Goal: Task Accomplishment & Management: Complete application form

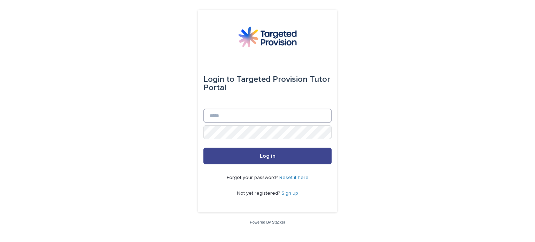
type input "**********"
click at [296, 161] on button "Log in" at bounding box center [267, 156] width 128 height 17
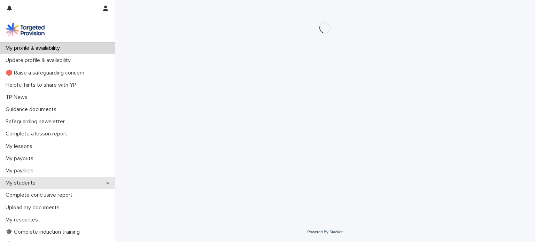
click at [37, 180] on p "My students" at bounding box center [22, 183] width 38 height 7
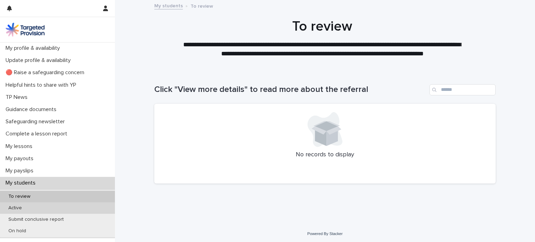
click at [35, 212] on div "Active" at bounding box center [57, 207] width 115 height 11
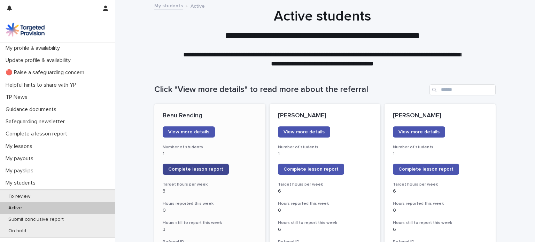
click at [188, 168] on span "Complete lesson report" at bounding box center [195, 169] width 55 height 5
click at [417, 171] on span "Complete lesson report" at bounding box center [425, 169] width 55 height 5
